Goal: Task Accomplishment & Management: Use online tool/utility

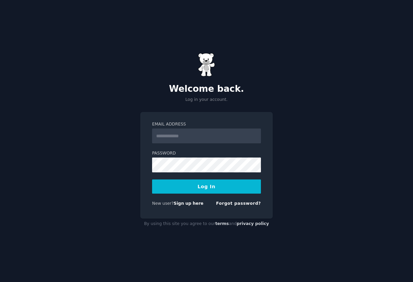
type input "**********"
click at [200, 191] on button "Log In" at bounding box center [206, 187] width 109 height 14
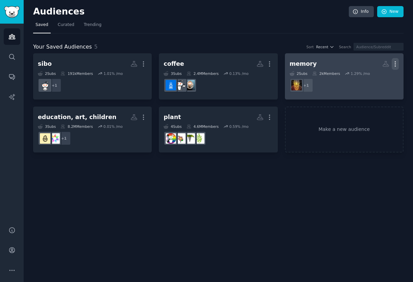
click at [397, 61] on icon "button" at bounding box center [394, 63] width 7 height 7
click at [370, 78] on p "Delete" at bounding box center [377, 78] width 16 height 7
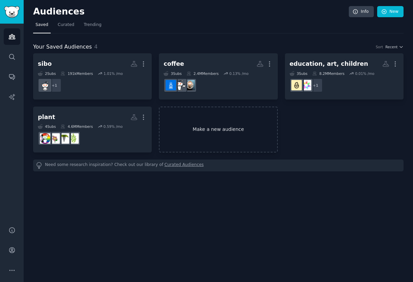
click at [205, 127] on link "Make a new audience" at bounding box center [218, 130] width 119 height 46
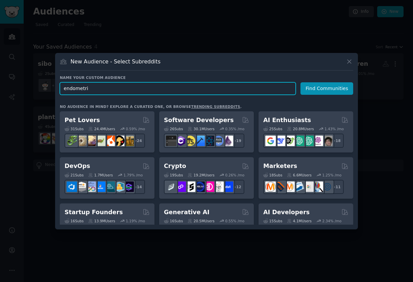
click at [97, 88] on input "endometri" at bounding box center [178, 88] width 236 height 12
click at [97, 89] on input "endometri" at bounding box center [178, 88] width 236 height 12
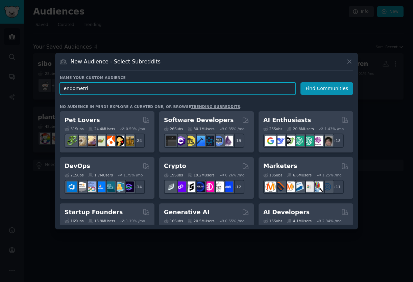
paste input "osis"
type input "[MEDICAL_DATA]"
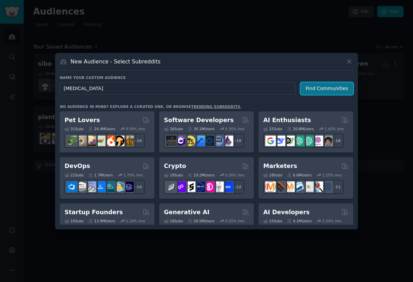
click at [346, 87] on button "Find Communities" at bounding box center [326, 88] width 53 height 12
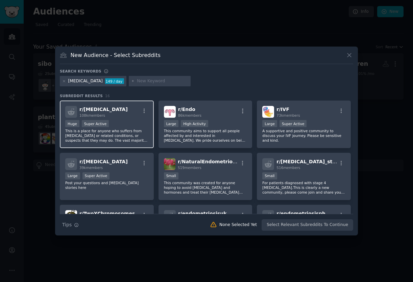
click at [129, 113] on div "r/ [MEDICAL_DATA] 108k members" at bounding box center [106, 112] width 83 height 12
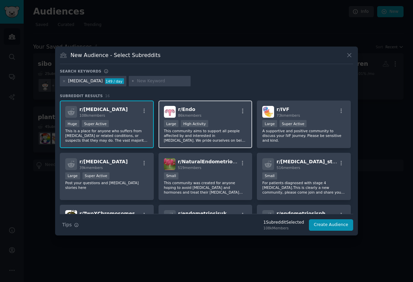
click at [196, 108] on h2 "r/ Endo 86k members" at bounding box center [189, 112] width 23 height 12
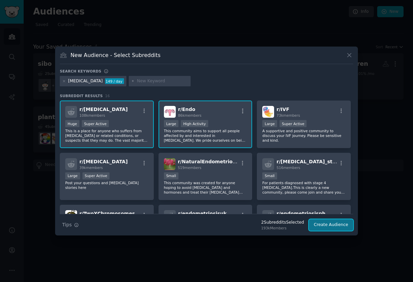
click at [326, 224] on button "Create Audience" at bounding box center [331, 225] width 45 height 11
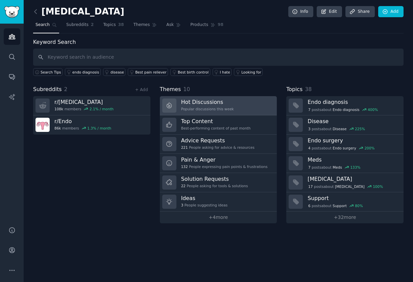
click at [188, 103] on h3 "Hot Discussions" at bounding box center [207, 102] width 53 height 7
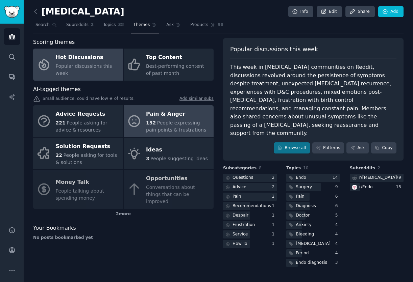
click at [148, 112] on div "Pain & Anger" at bounding box center [178, 114] width 64 height 11
